Goal: Task Accomplishment & Management: Use online tool/utility

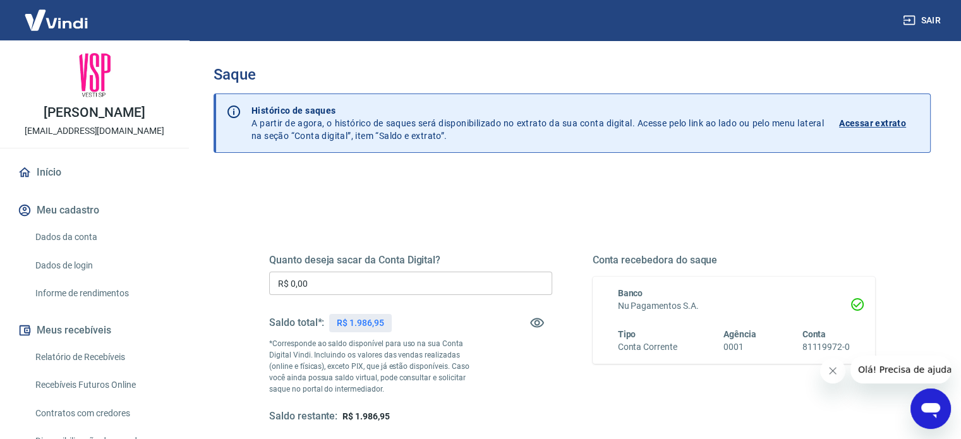
click at [413, 277] on input "R$ 0,00" at bounding box center [410, 283] width 283 height 23
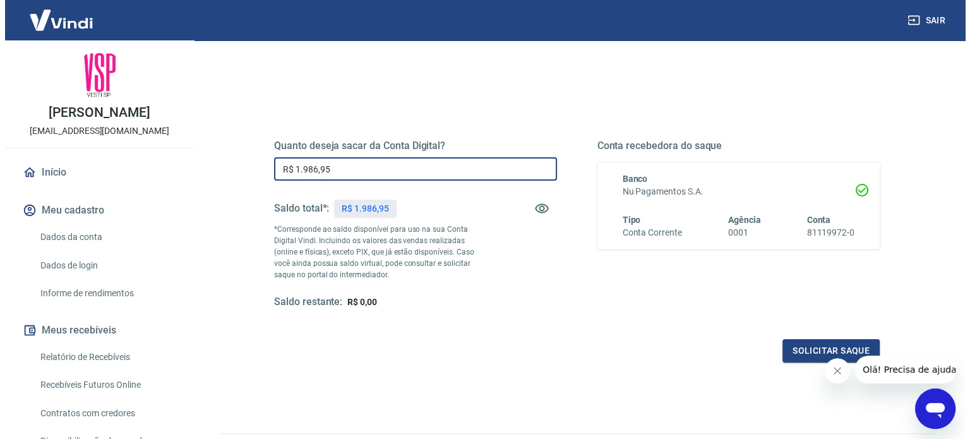
scroll to position [126, 0]
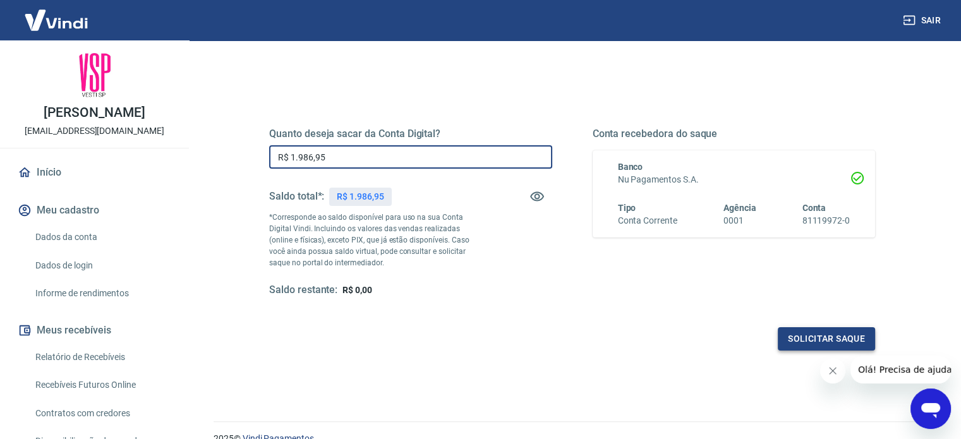
type input "R$ 1.986,95"
click at [846, 343] on button "Solicitar saque" at bounding box center [826, 338] width 97 height 23
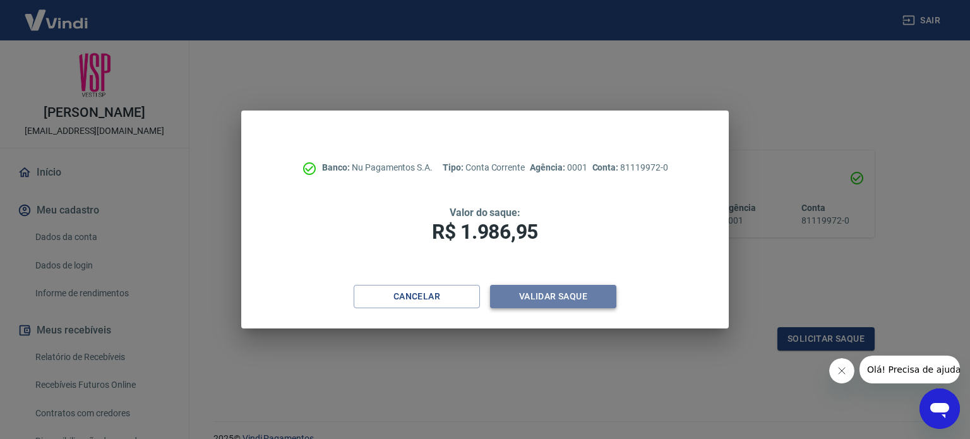
click at [539, 293] on button "Validar saque" at bounding box center [553, 296] width 126 height 23
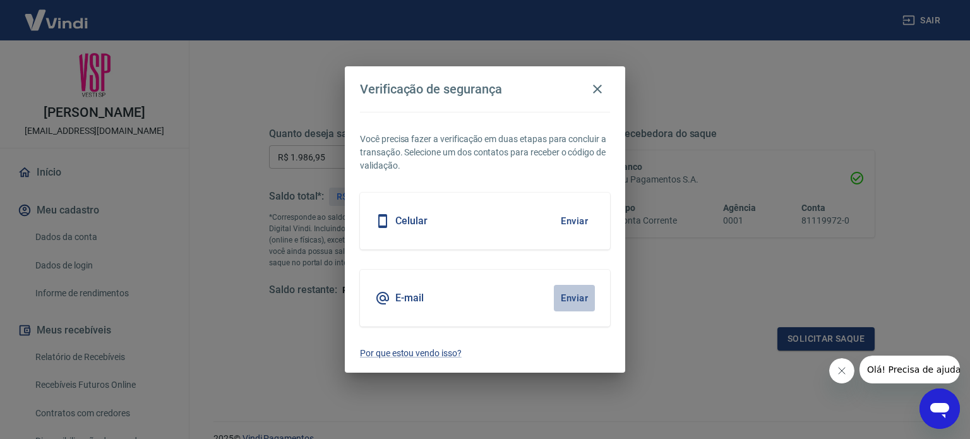
click at [570, 299] on button "Enviar" at bounding box center [574, 298] width 41 height 27
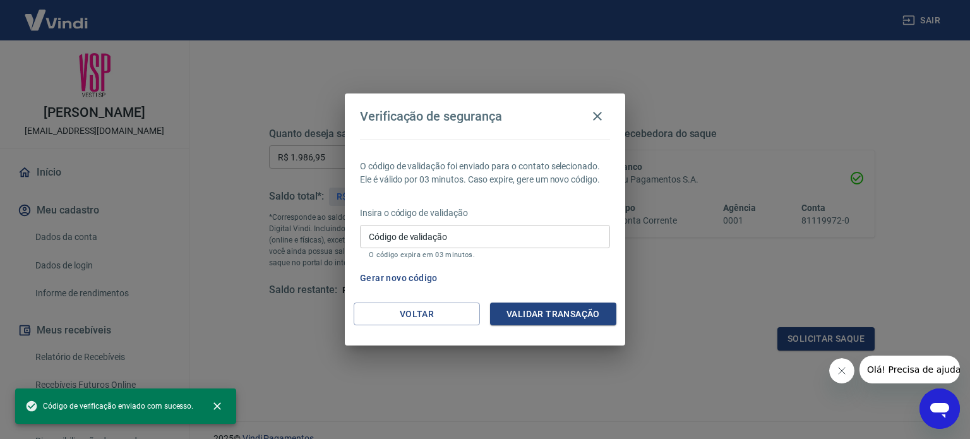
click at [478, 243] on input "Código de validação" at bounding box center [485, 236] width 250 height 23
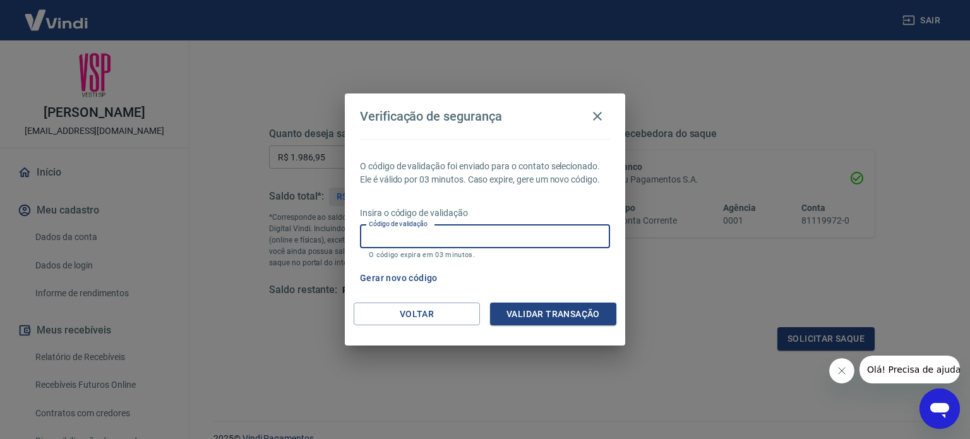
paste input "306075"
type input "306075"
click at [570, 310] on button "Validar transação" at bounding box center [553, 314] width 126 height 23
